Goal: Task Accomplishment & Management: Complete application form

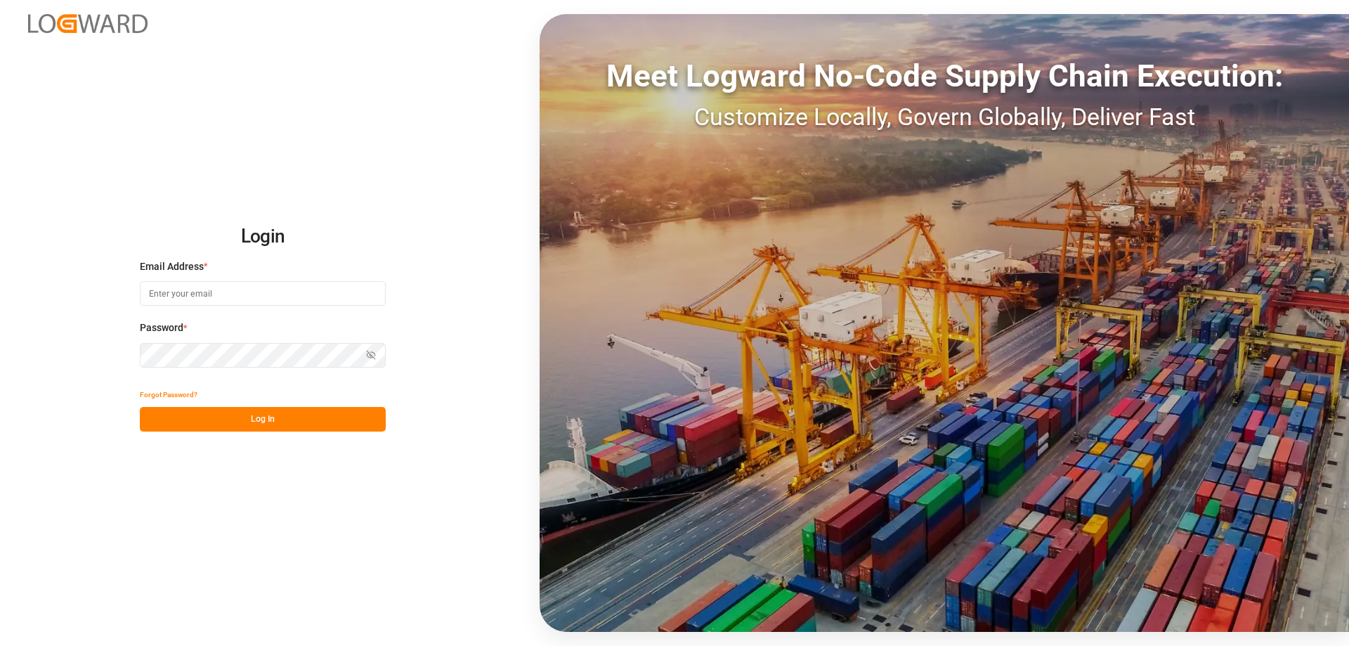
type input "[EMAIL_ADDRESS][DOMAIN_NAME]"
click at [308, 420] on button "Log In" at bounding box center [263, 419] width 246 height 25
type input "[EMAIL_ADDRESS][DOMAIN_NAME]"
click at [259, 419] on button "Log In" at bounding box center [263, 419] width 246 height 25
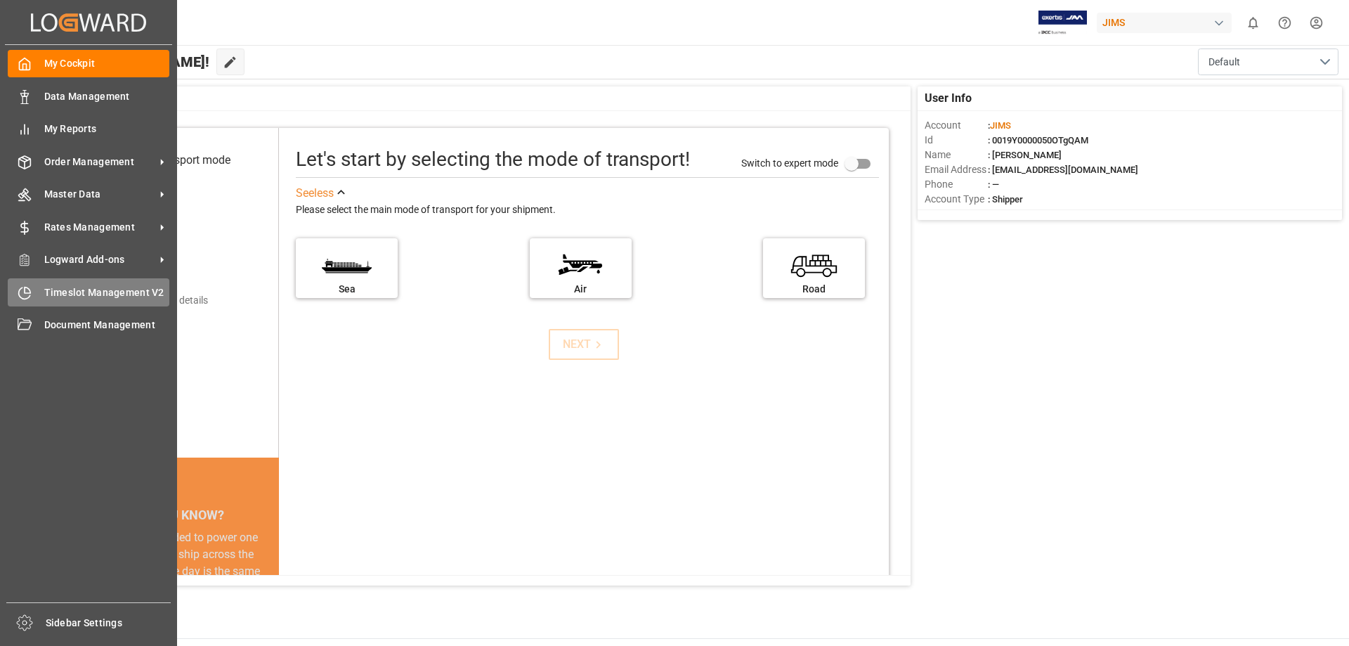
click at [90, 292] on span "Timeslot Management V2" at bounding box center [107, 292] width 126 height 15
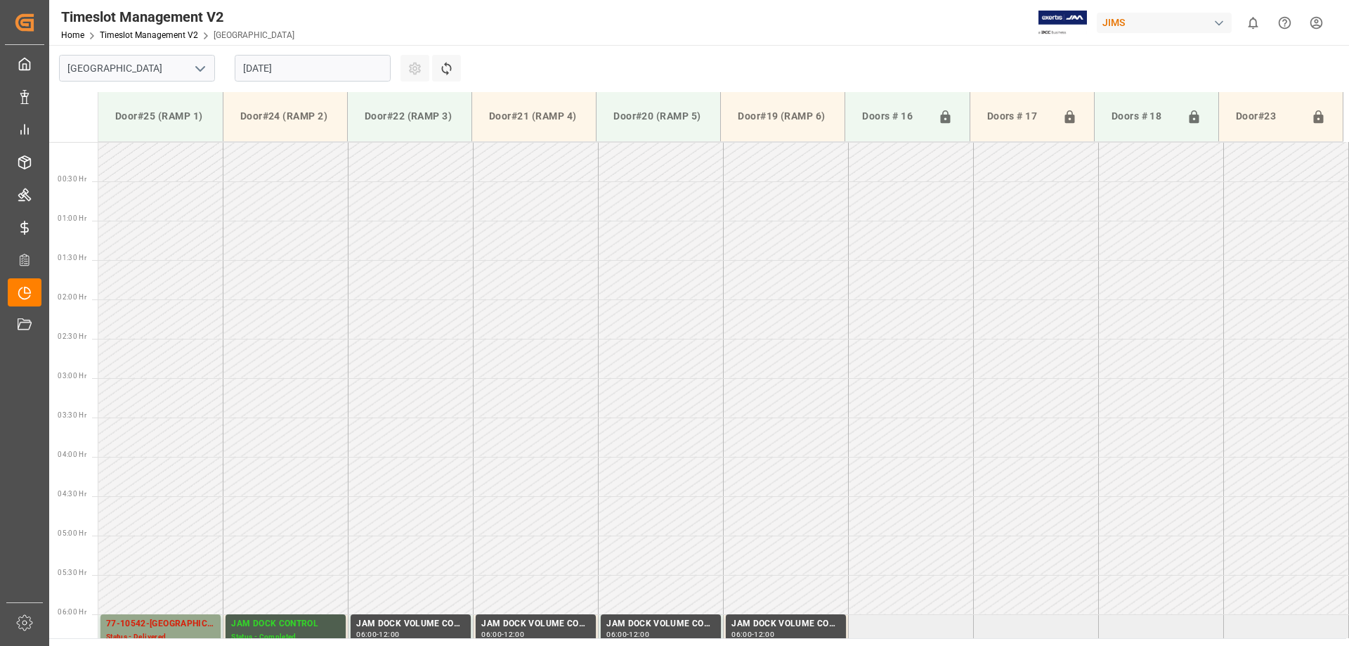
scroll to position [857, 0]
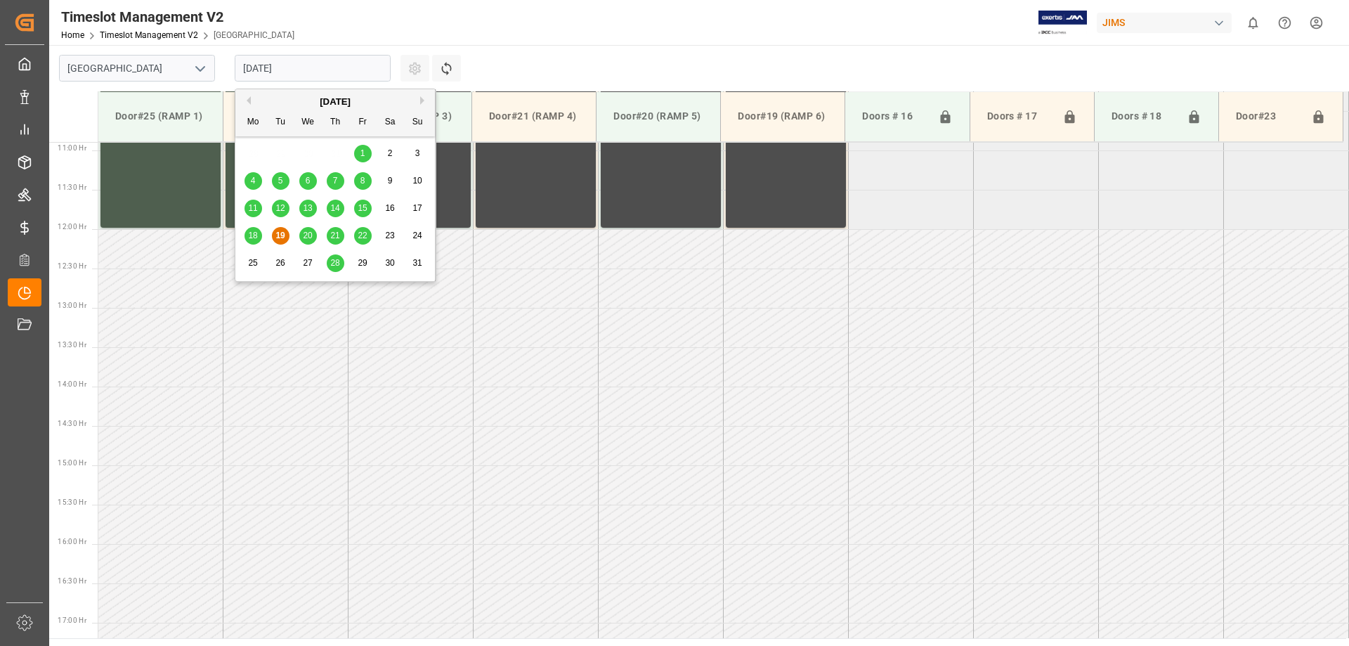
click at [294, 62] on input "19.08.2025" at bounding box center [313, 68] width 156 height 27
click at [302, 237] on div "20" at bounding box center [308, 236] width 18 height 17
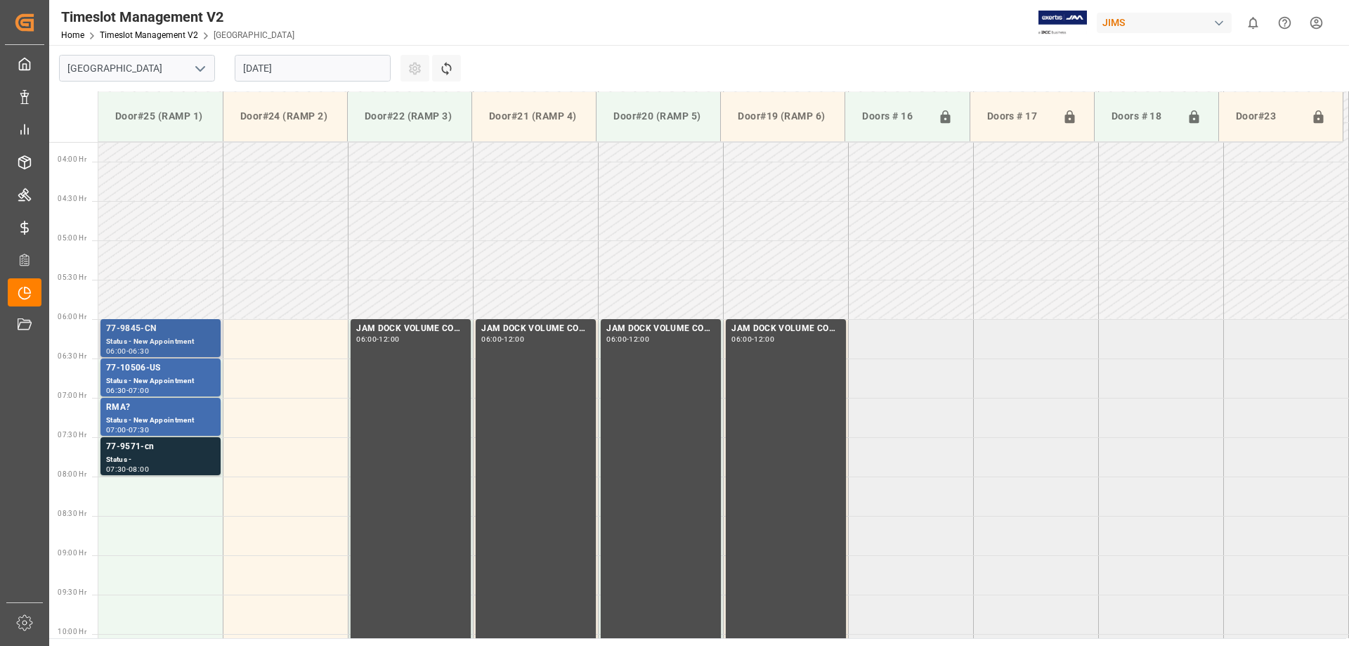
scroll to position [436, 0]
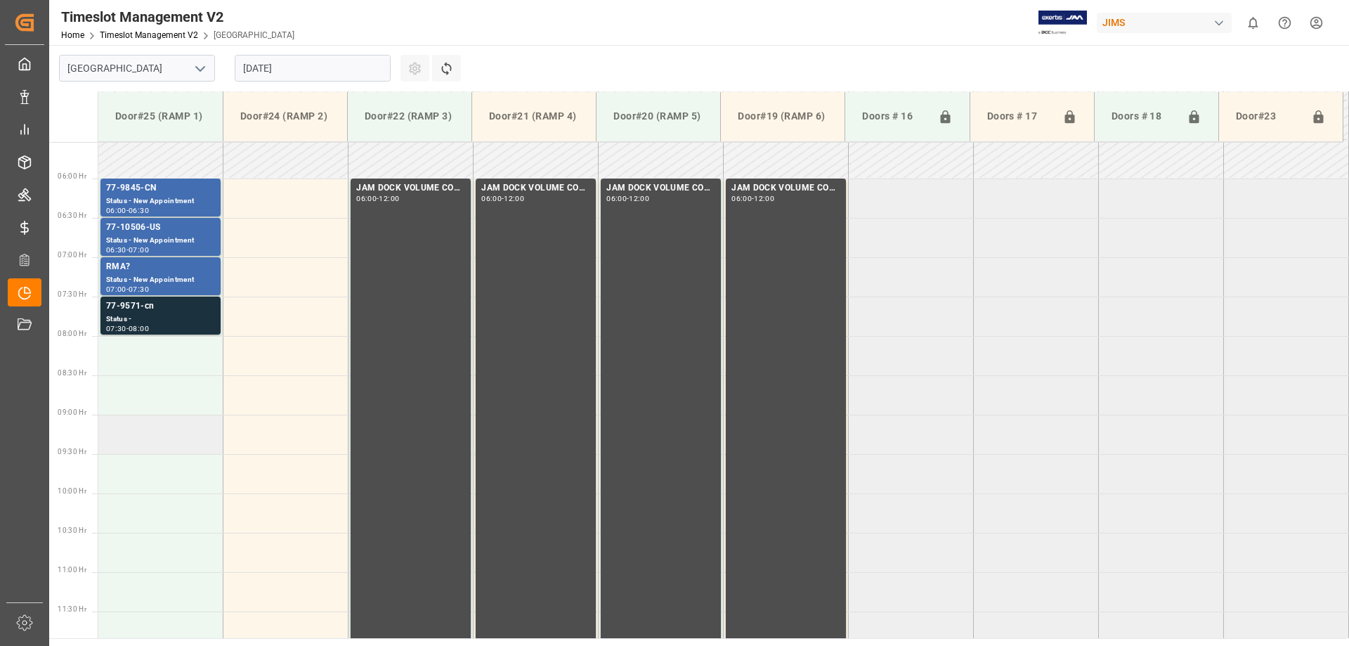
click at [133, 441] on td at bounding box center [160, 434] width 125 height 39
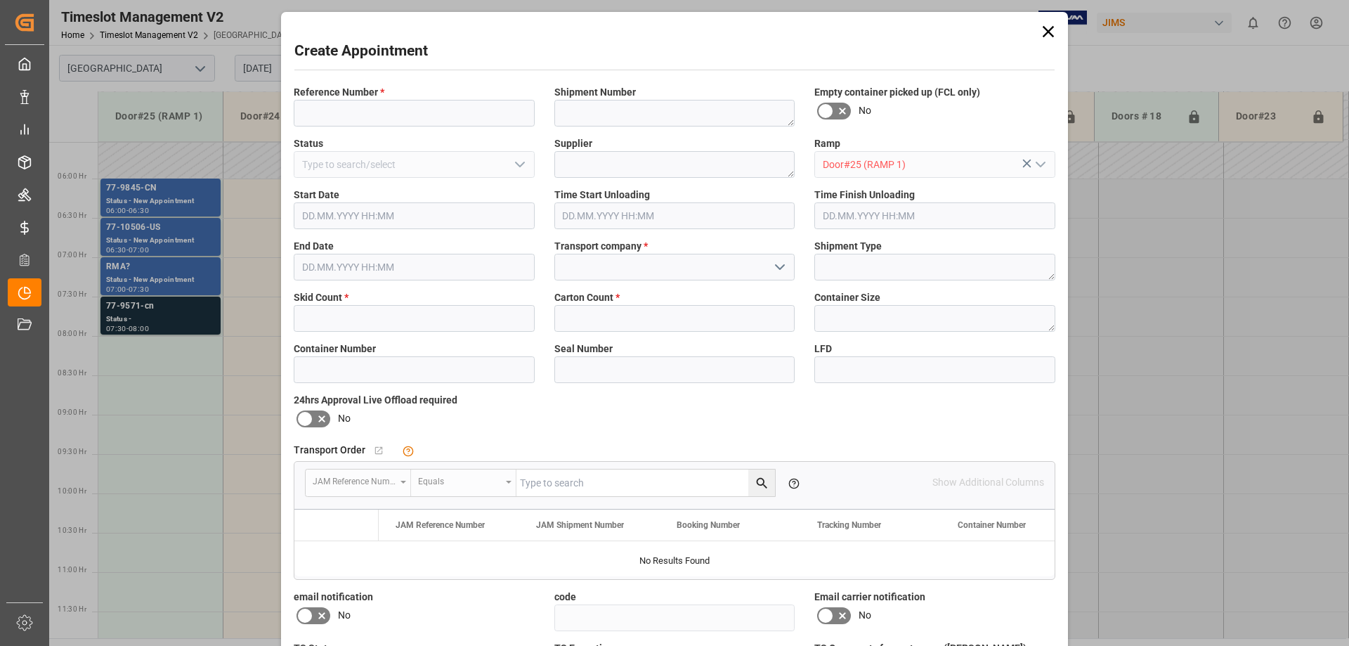
type input "20.08.2025 09:00"
type input "20.08.2025 09:30"
click at [359, 112] on input at bounding box center [414, 113] width 241 height 27
type input "77-10558-US"
type textarea "C1396457"
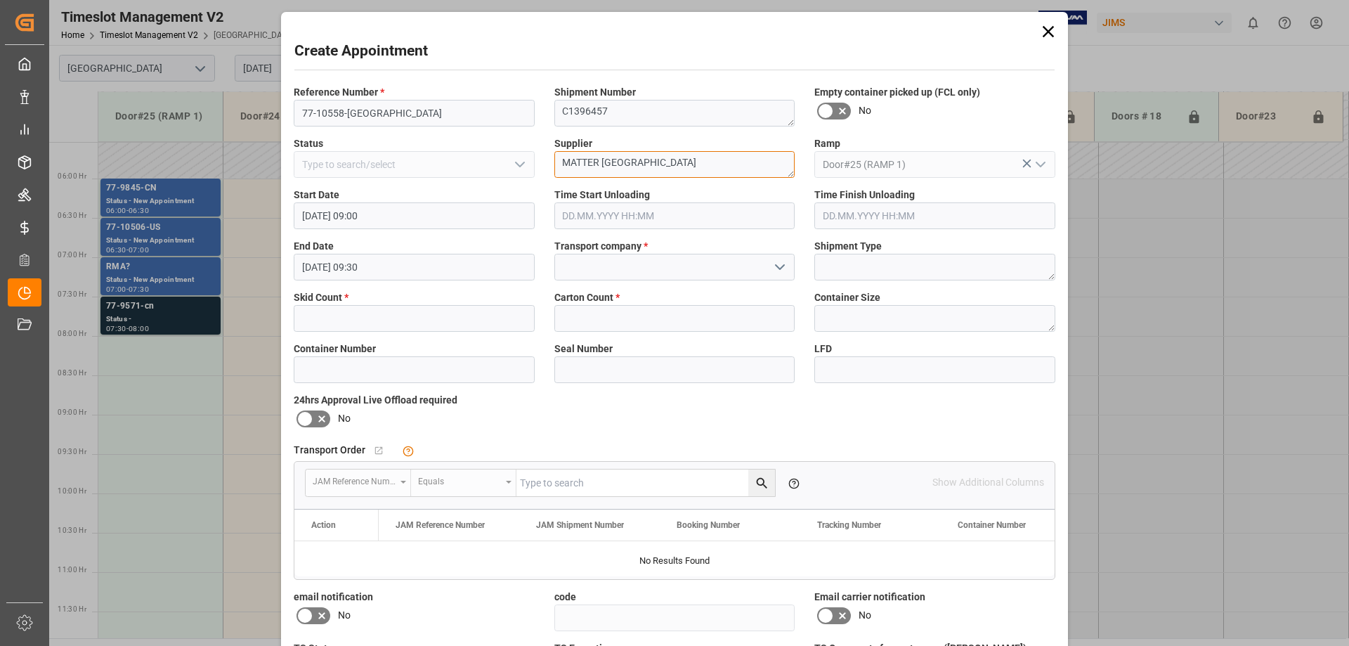
type textarea "MATTER BRANDS USA"
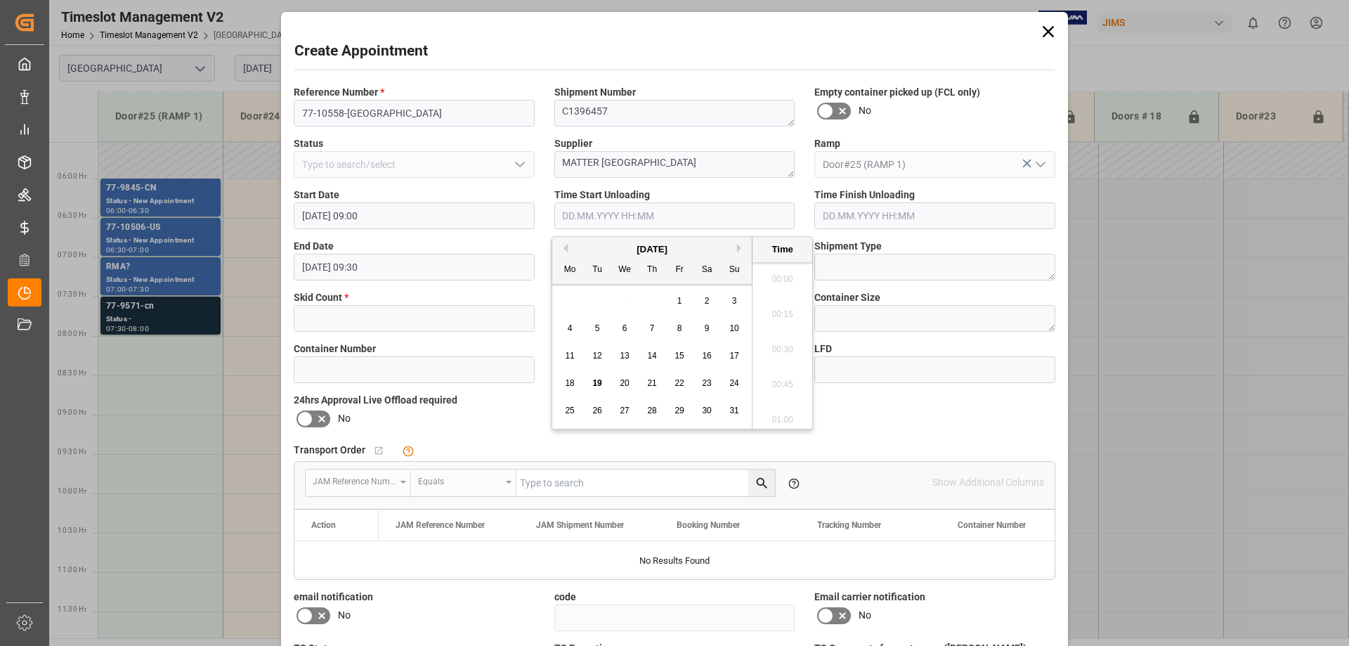
scroll to position [1621, 0]
click at [395, 318] on input "text" at bounding box center [414, 318] width 241 height 27
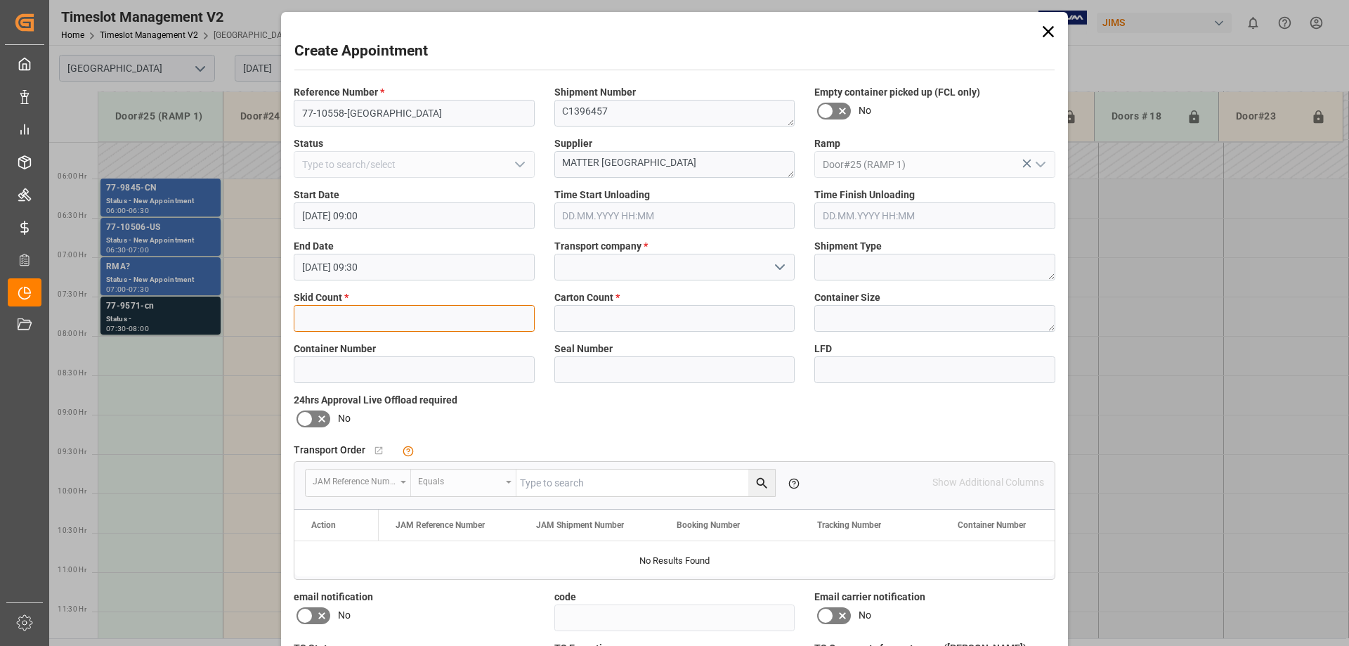
type input "1"
type input "20"
click at [304, 415] on icon at bounding box center [304, 418] width 17 height 17
click at [0, 0] on input "checkbox" at bounding box center [0, 0] width 0 height 0
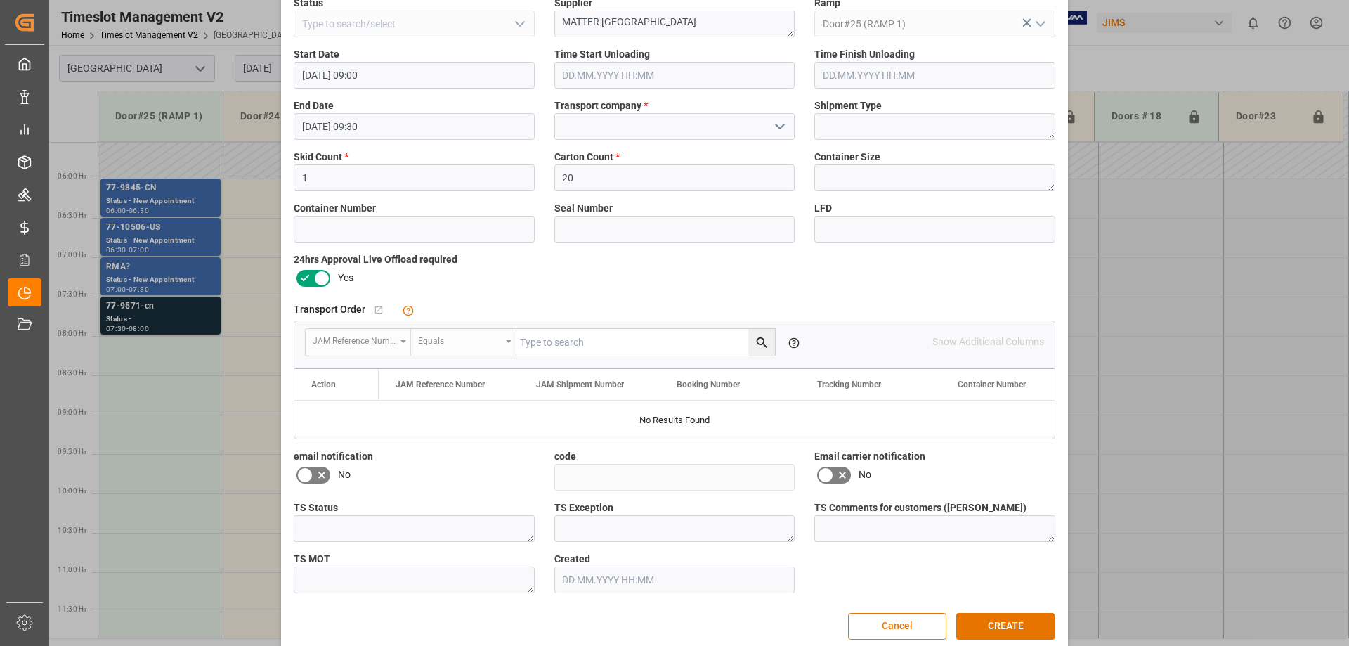
scroll to position [159, 0]
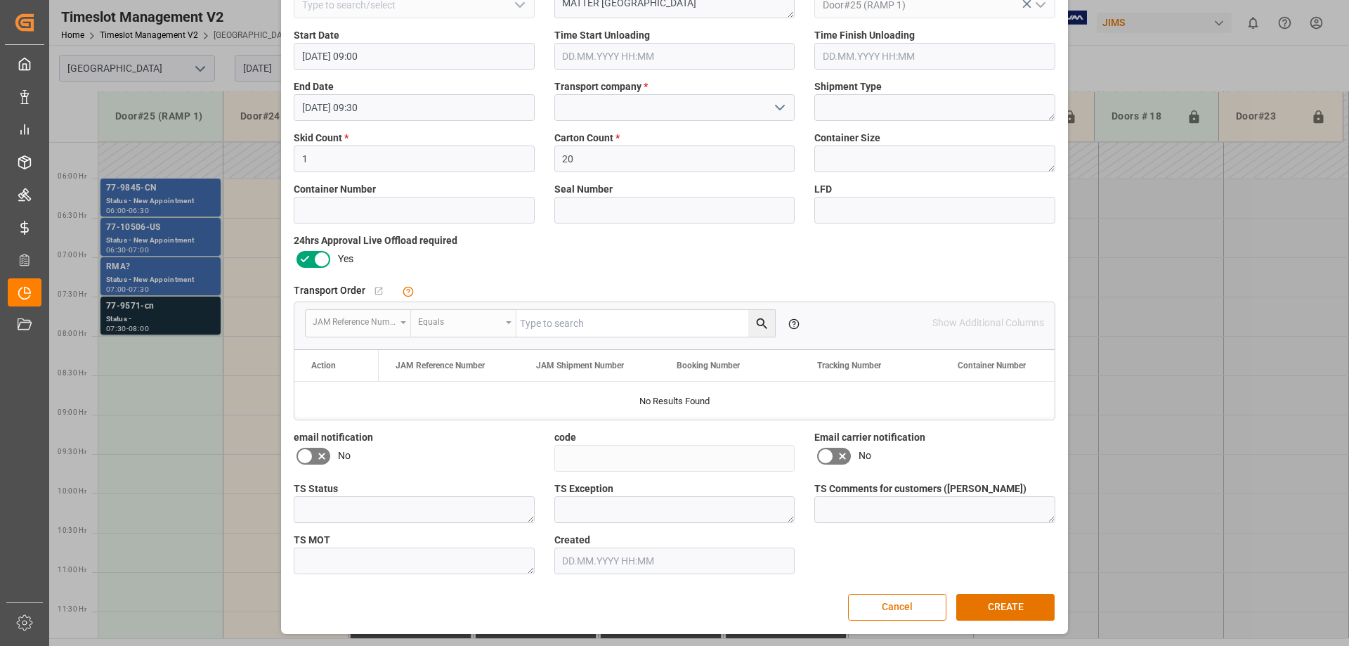
click at [306, 259] on icon at bounding box center [304, 259] width 17 height 17
click at [0, 0] on input "checkbox" at bounding box center [0, 0] width 0 height 0
click at [309, 451] on icon at bounding box center [304, 456] width 17 height 17
click at [0, 0] on input "checkbox" at bounding box center [0, 0] width 0 height 0
click at [821, 453] on icon at bounding box center [825, 456] width 17 height 17
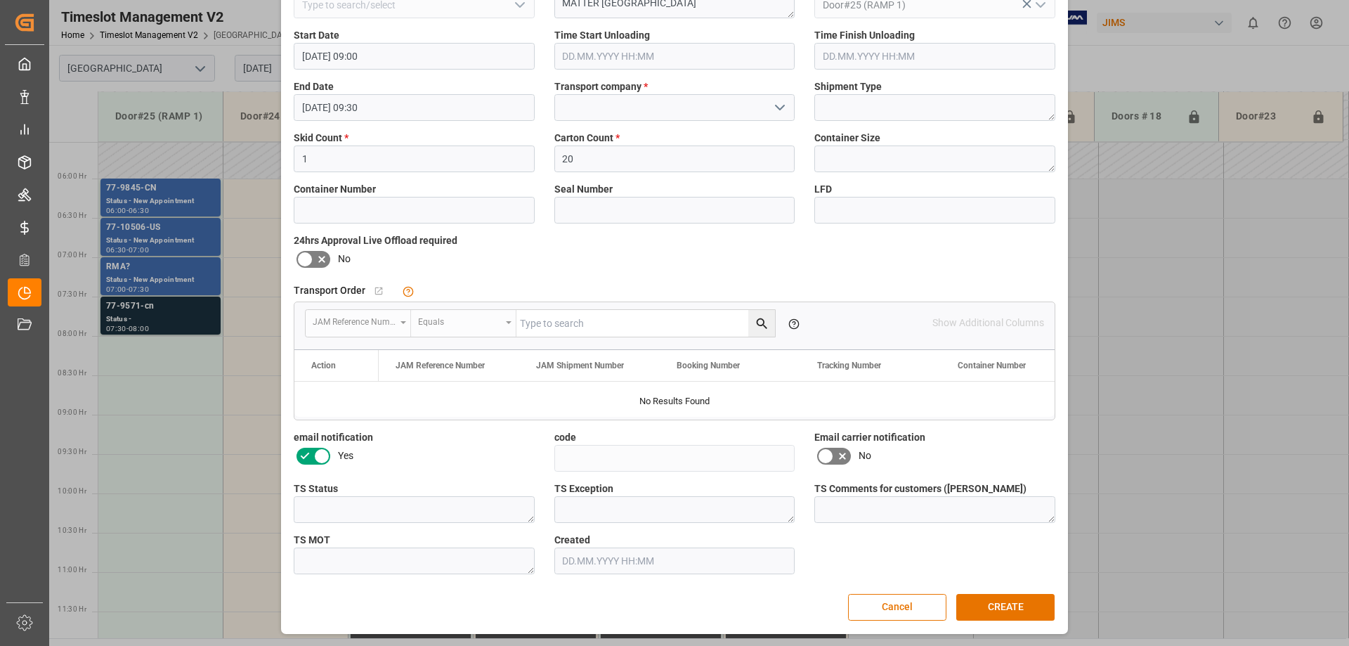
click at [0, 0] on input "checkbox" at bounding box center [0, 0] width 0 height 0
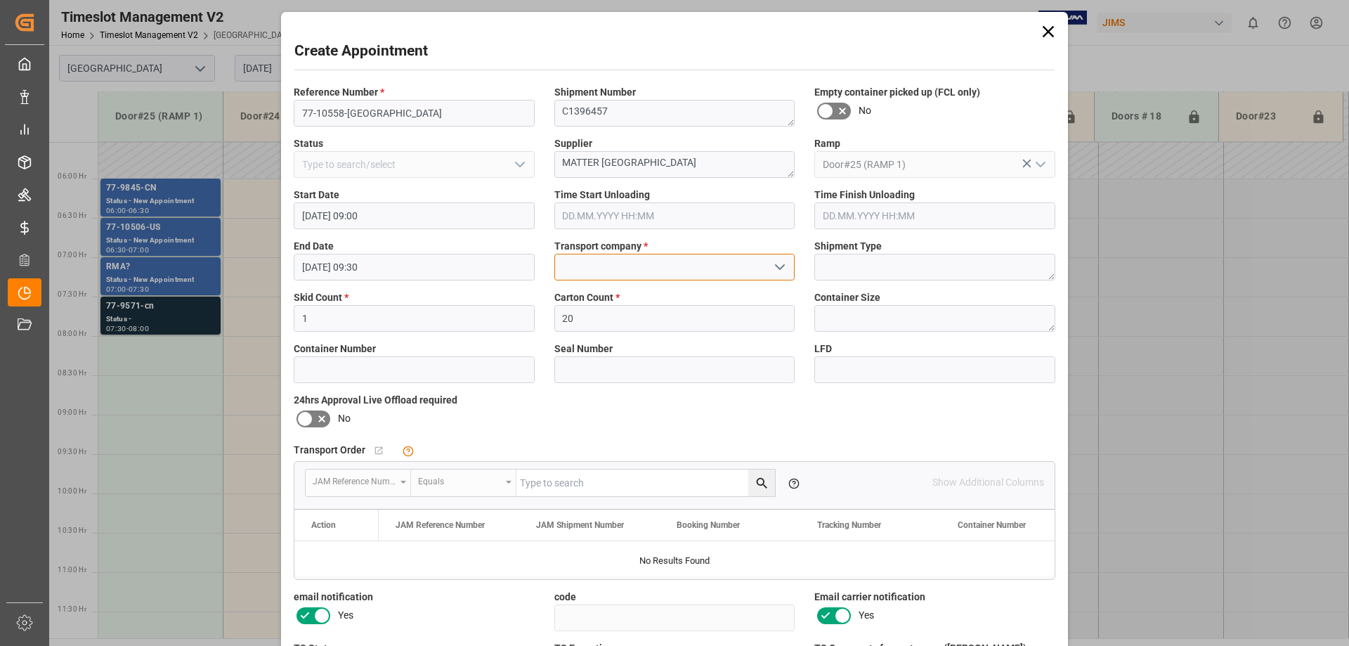
click at [615, 267] on input at bounding box center [674, 267] width 241 height 27
click at [623, 299] on div "CSA TRANSPORTATION" at bounding box center [675, 298] width 240 height 32
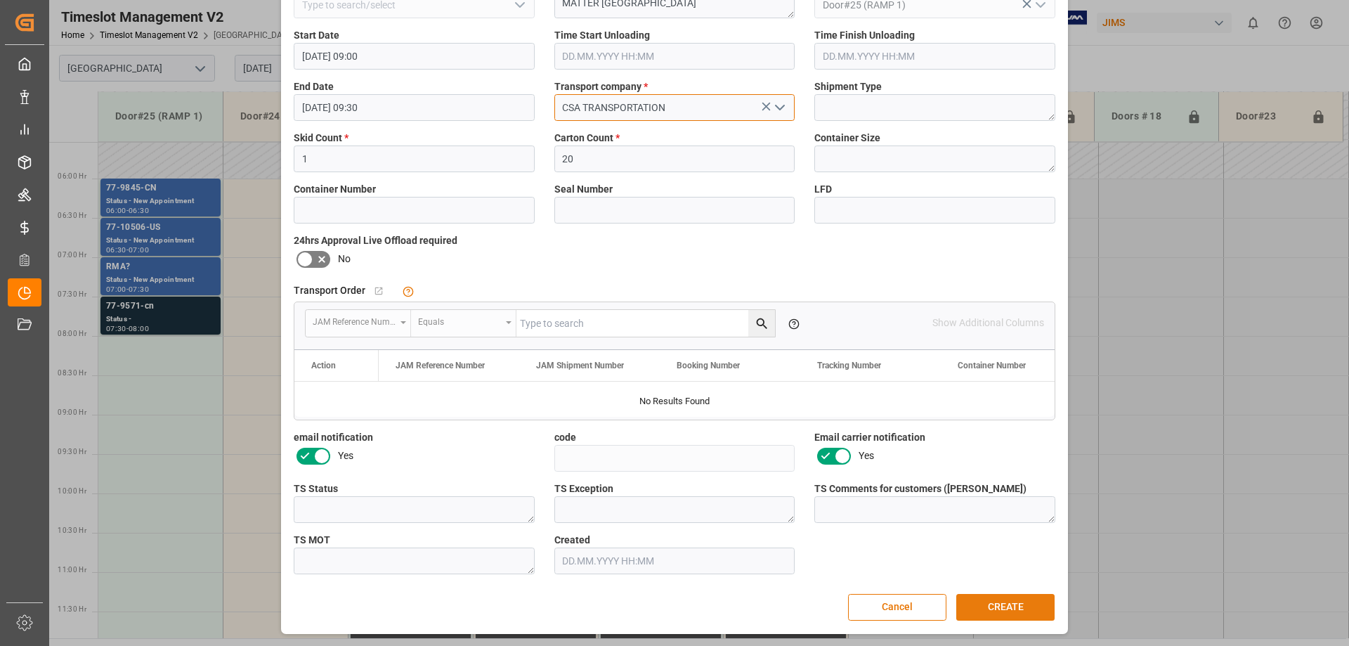
type input "CSA TRANSPORTATION"
click at [993, 606] on button "CREATE" at bounding box center [1005, 607] width 98 height 27
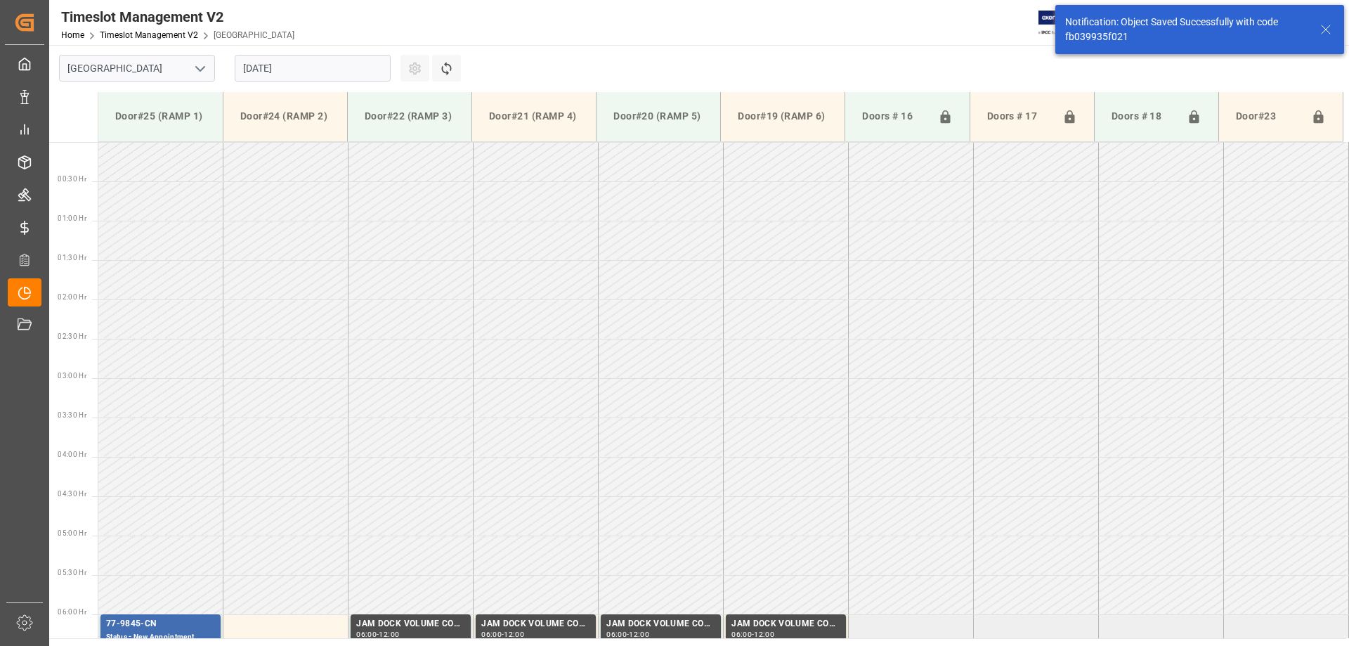
scroll to position [621, 0]
